Goal: Task Accomplishment & Management: Complete application form

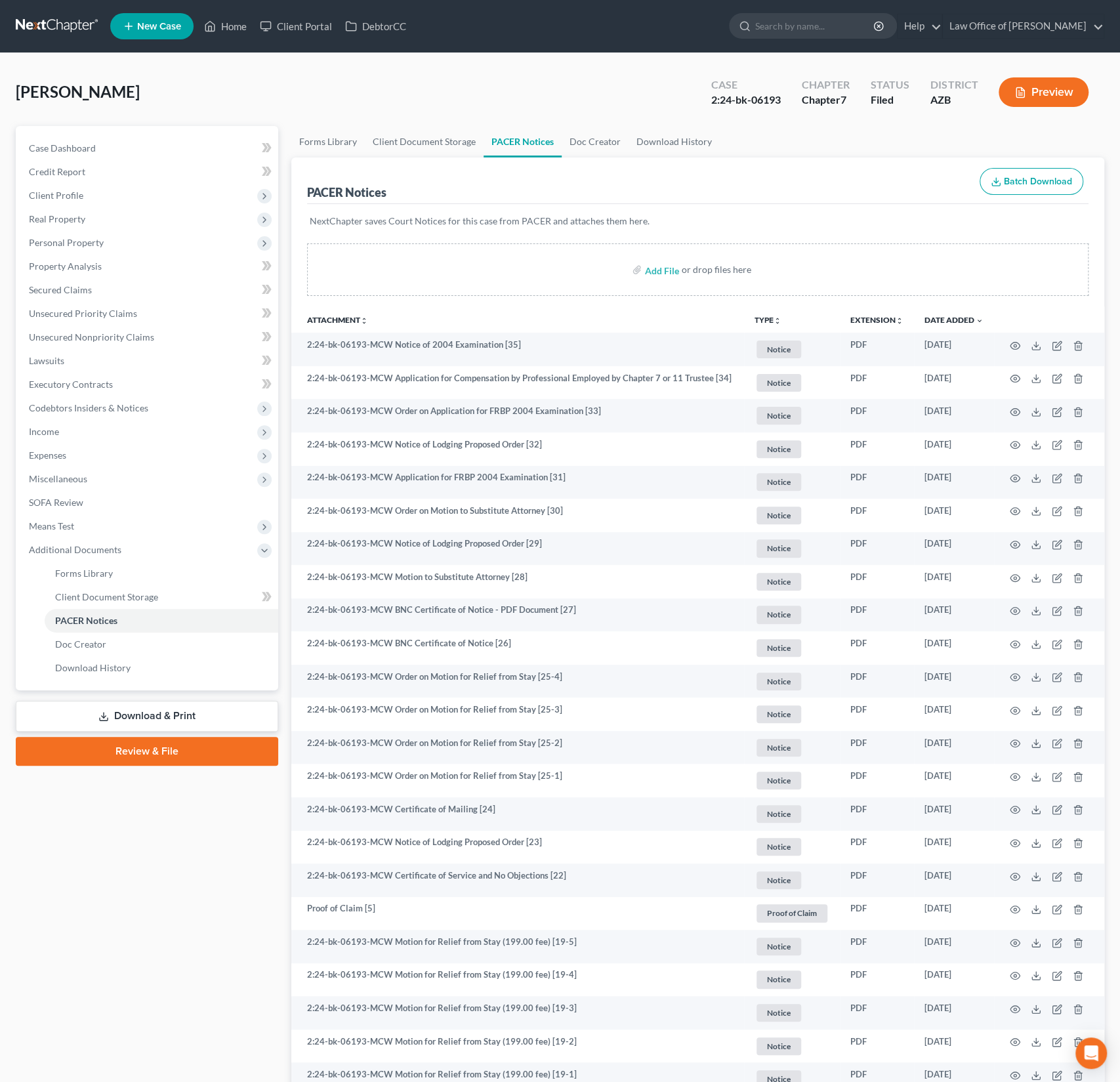
click at [151, 30] on span "New Case" at bounding box center [159, 26] width 44 height 10
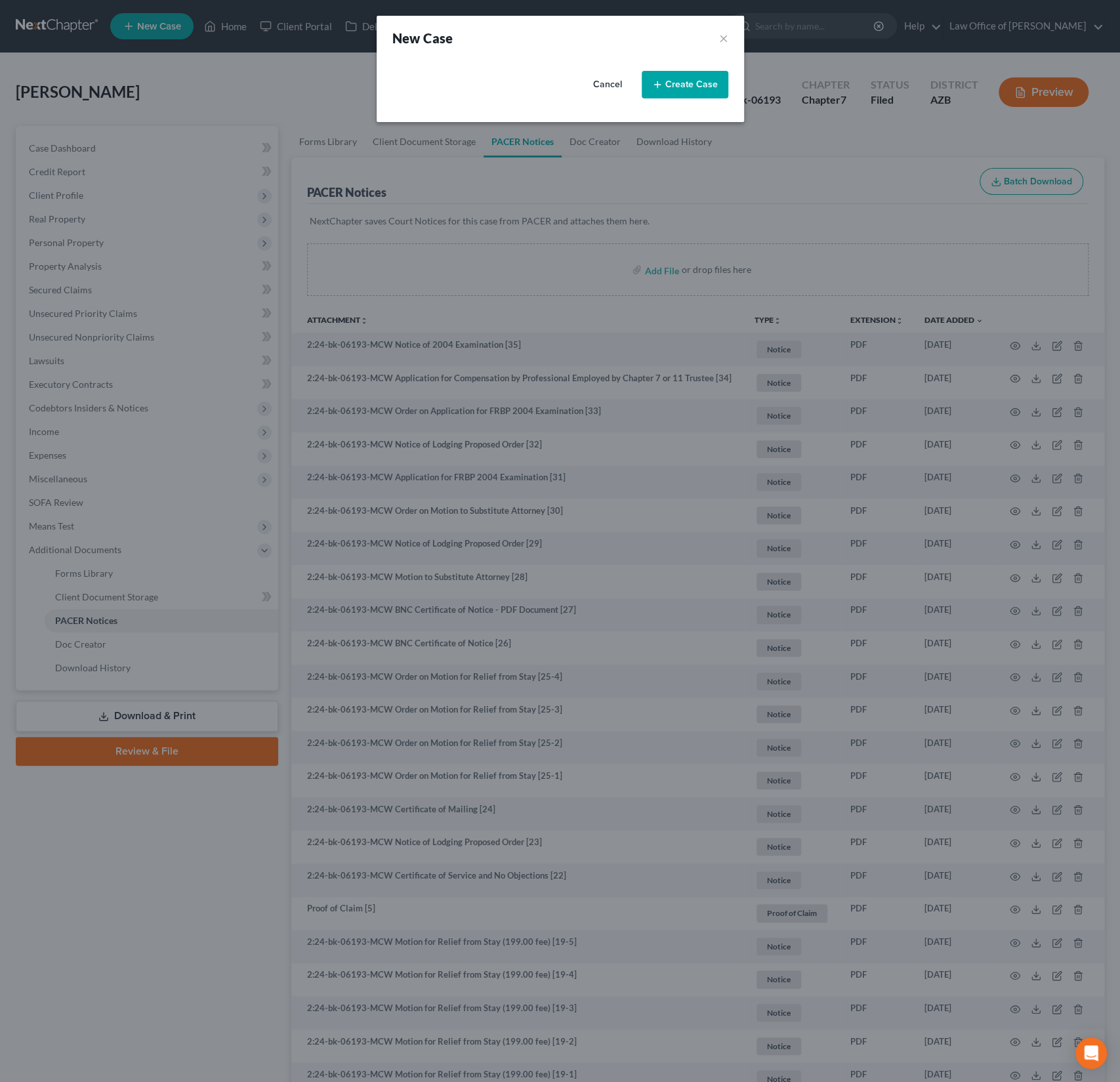
select select "4"
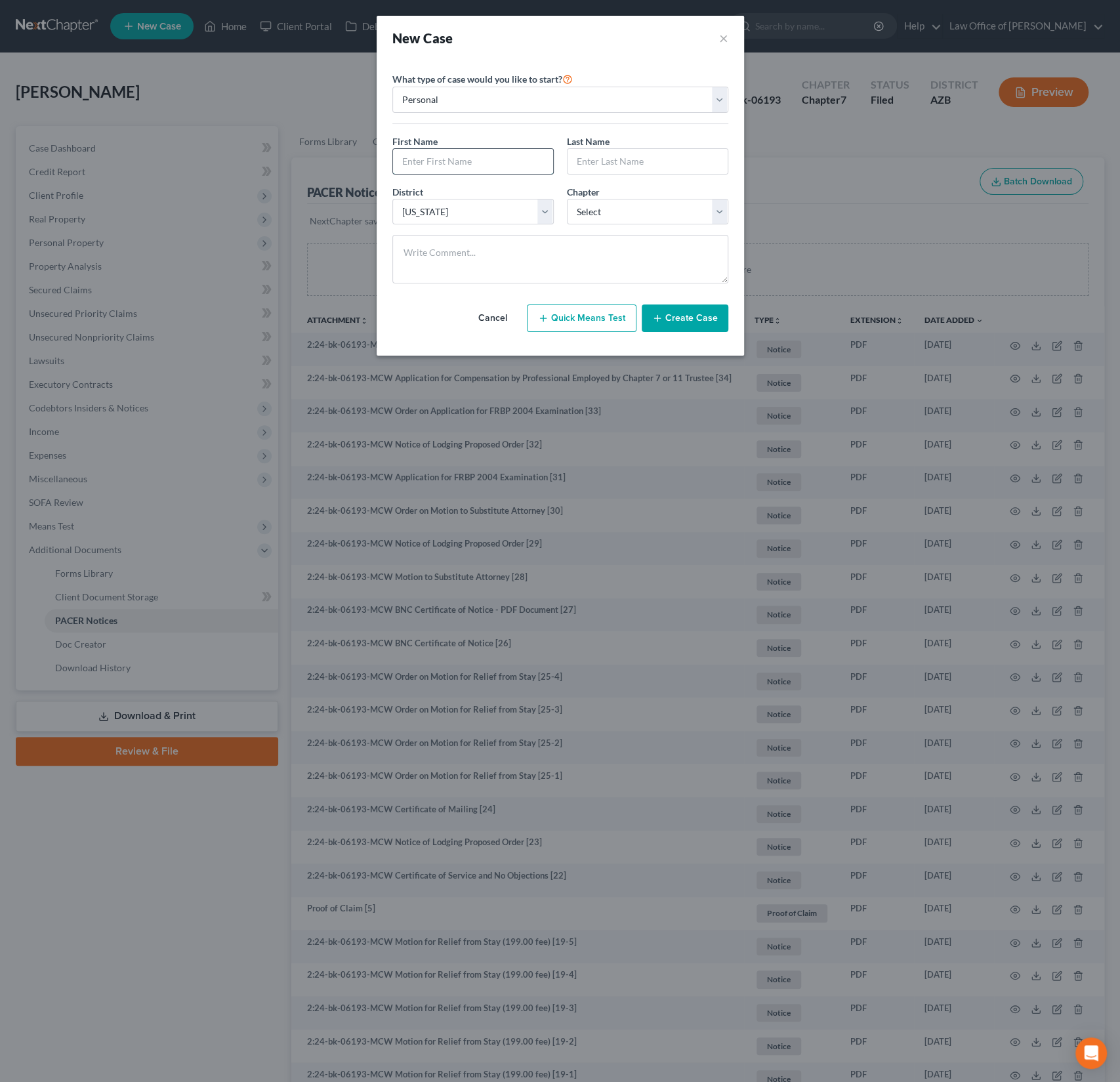
click at [457, 164] on input "text" at bounding box center [473, 161] width 160 height 25
type input "Sargon"
type input "Younadim"
click at [609, 215] on select "Select 7 11 12 13" at bounding box center [647, 212] width 161 height 26
select select "0"
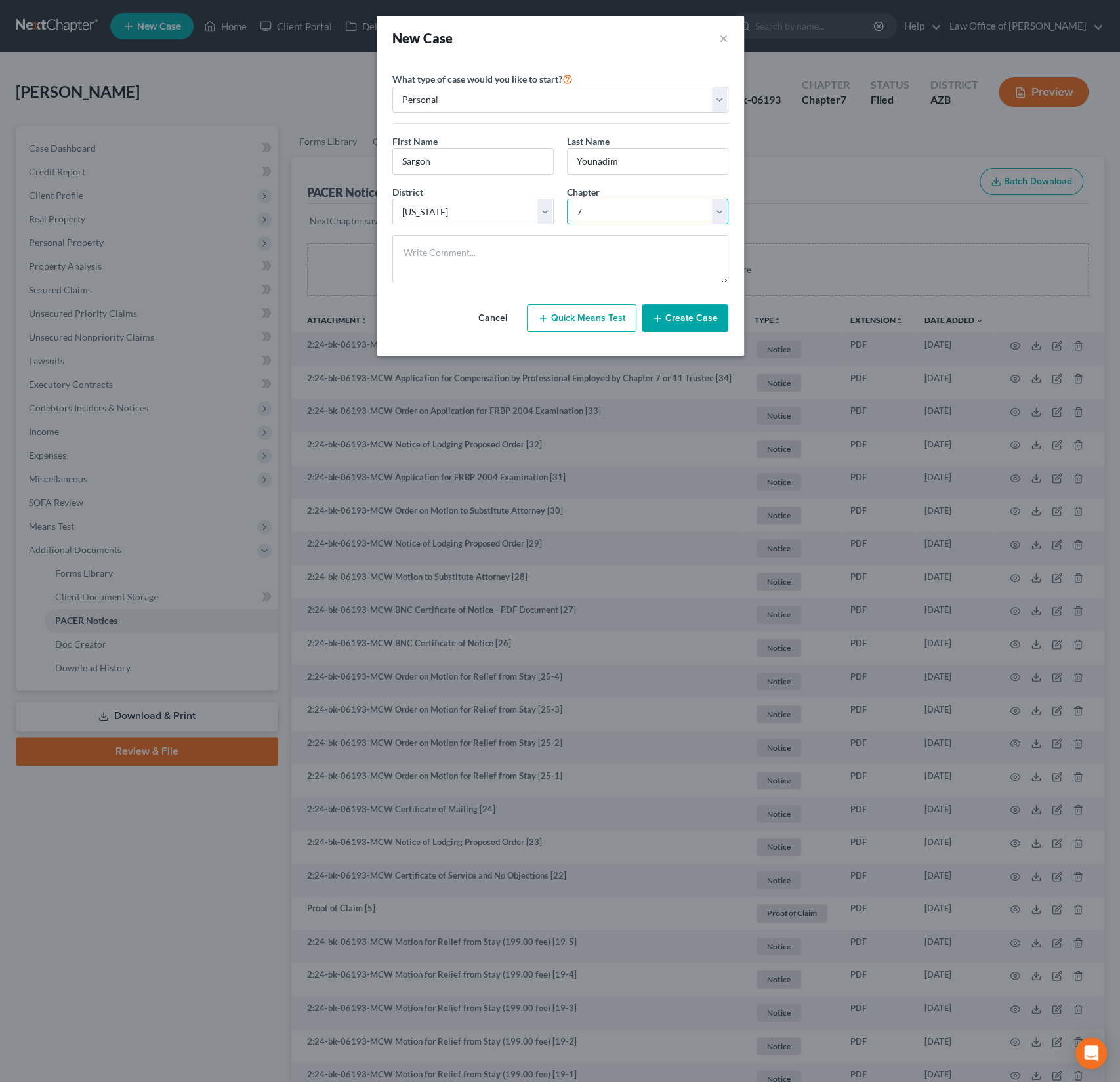
click at [567, 199] on select "Select 7 11 12 13" at bounding box center [647, 212] width 161 height 26
click at [687, 318] on button "Create Case" at bounding box center [685, 318] width 87 height 28
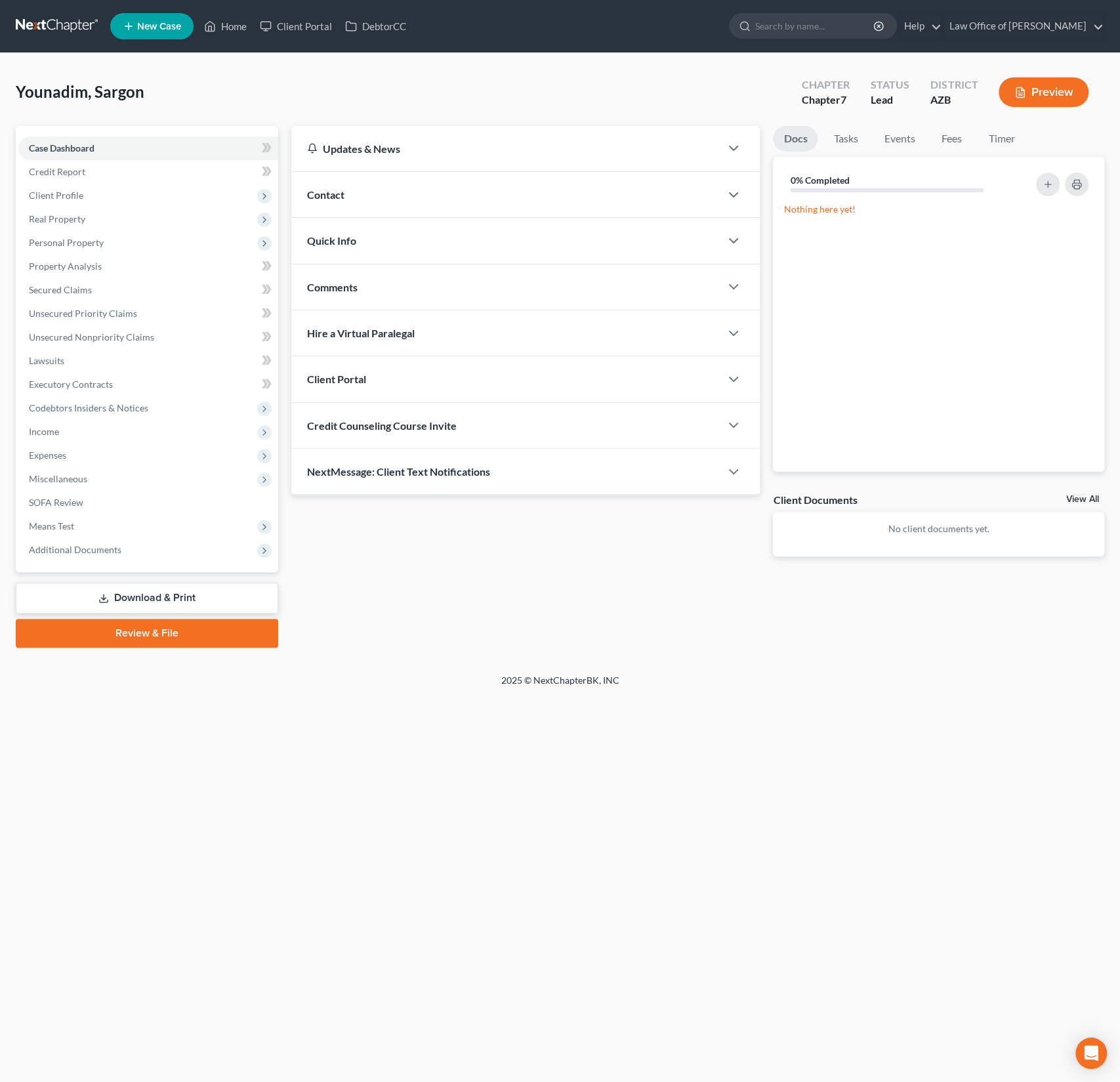
click at [390, 431] on div "Credit Counseling Course Invite" at bounding box center [506, 426] width 430 height 45
click at [376, 478] on input "text" at bounding box center [451, 478] width 286 height 25
paste input "[EMAIL_ADDRESS][DOMAIN_NAME]"
type input "[EMAIL_ADDRESS][DOMAIN_NAME]"
click at [665, 473] on button "Send Email" at bounding box center [675, 478] width 137 height 26
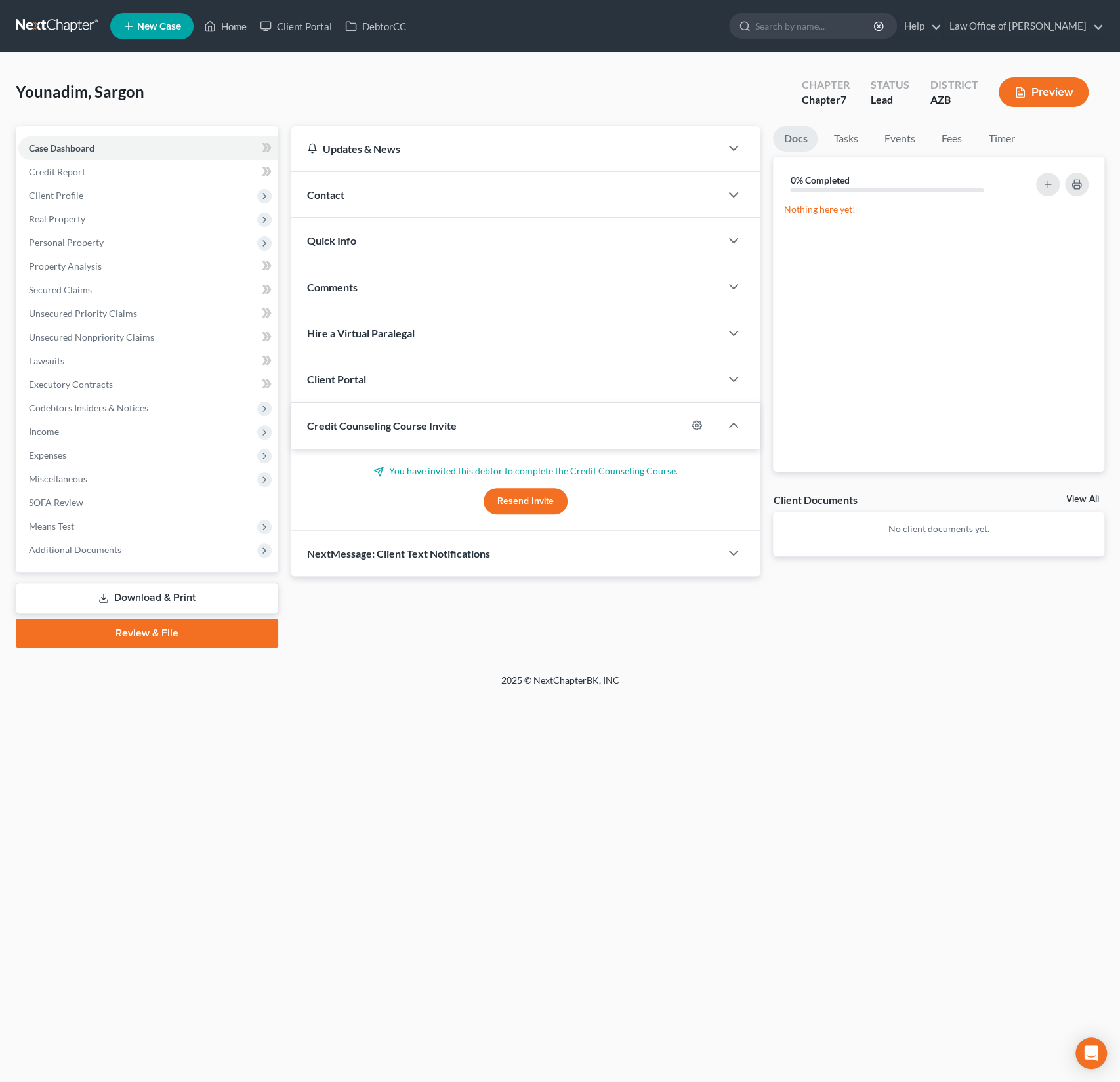
click at [493, 380] on div "Client Portal" at bounding box center [506, 379] width 430 height 45
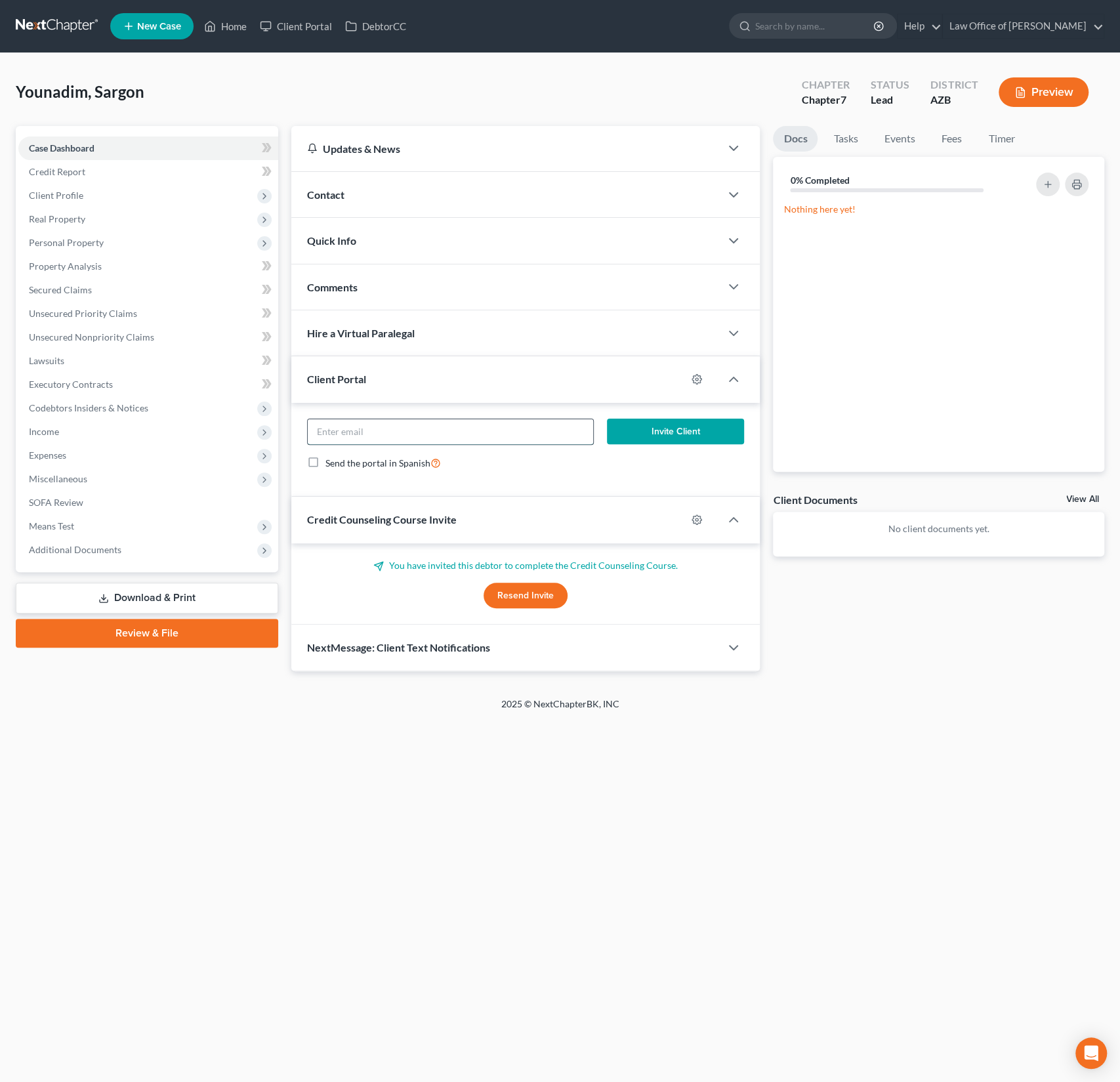
click at [398, 439] on input "email" at bounding box center [451, 432] width 286 height 25
paste input "[EMAIL_ADDRESS][DOMAIN_NAME]"
type input "[EMAIL_ADDRESS][DOMAIN_NAME]"
click at [666, 432] on button "Invite Client" at bounding box center [675, 432] width 137 height 26
